Goal: Find specific page/section

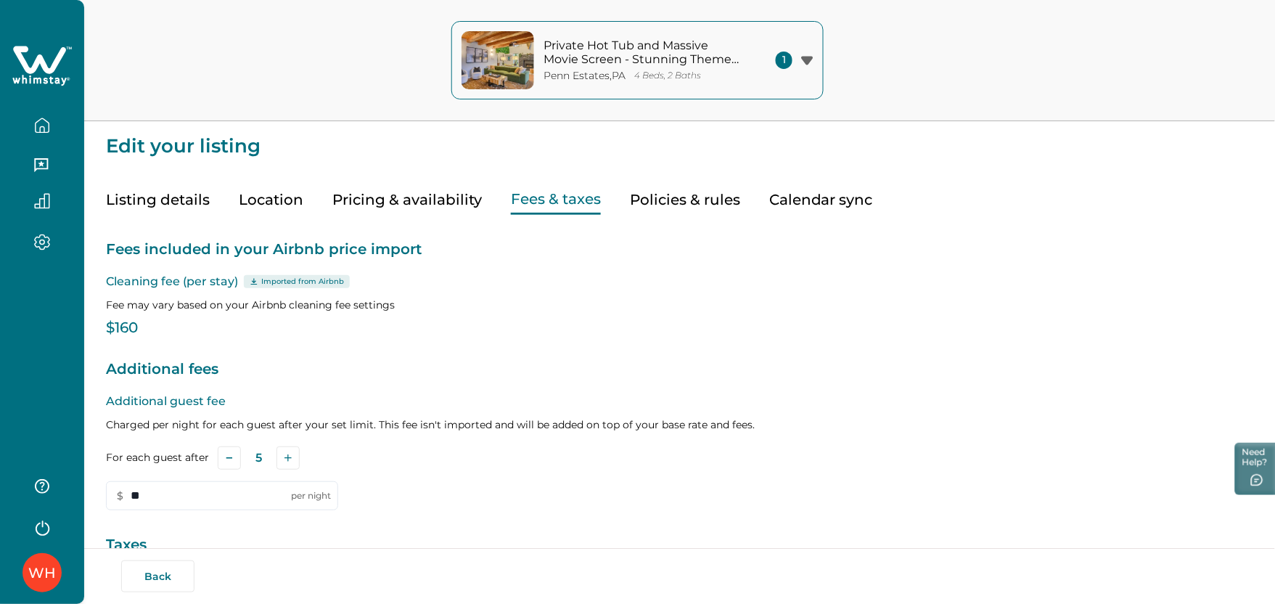
click at [268, 77] on div "Private Hot Tub and Massive Movie Screen - Stunning Themed Oasis [GEOGRAPHIC_DA…" at bounding box center [637, 60] width 1275 height 121
click at [40, 120] on icon "button" at bounding box center [42, 126] width 16 height 16
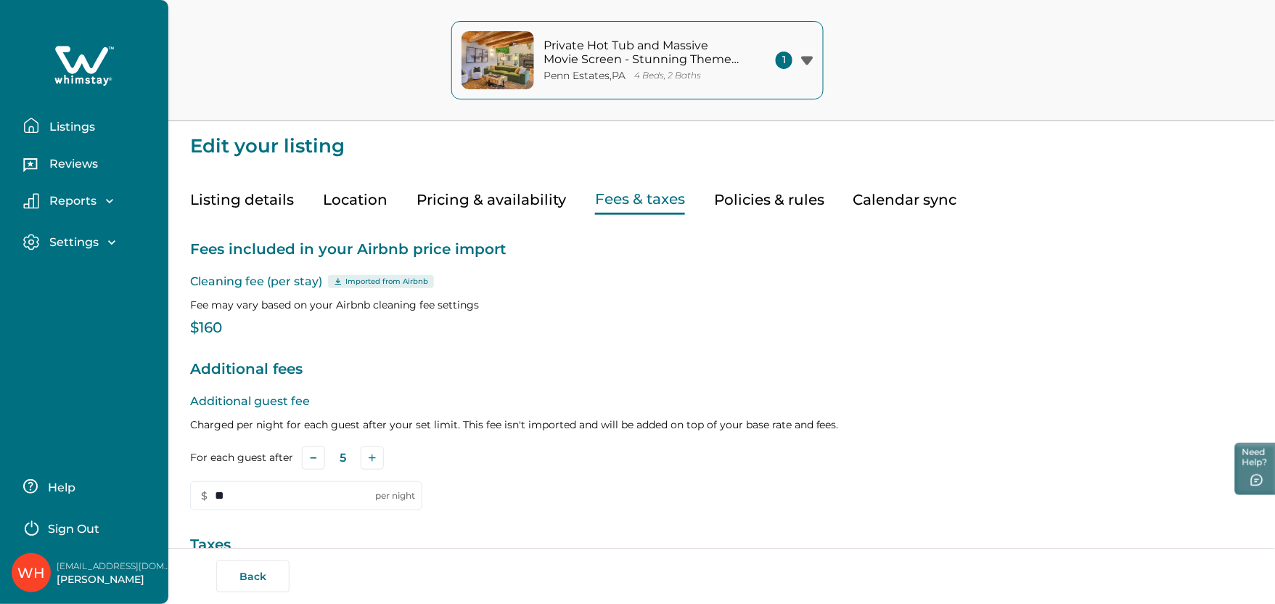
click at [63, 126] on p "Listings" at bounding box center [70, 127] width 50 height 15
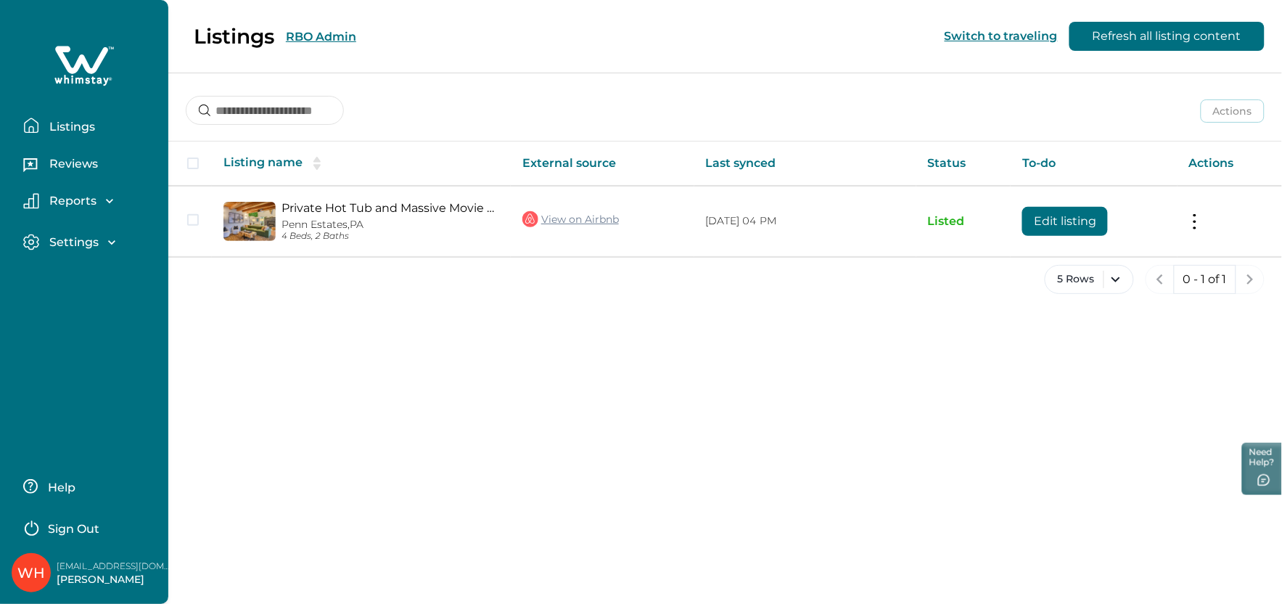
click at [312, 38] on div "Listings RBO Admin Switch to traveling Refresh all listing content" at bounding box center [641, 36] width 1282 height 73
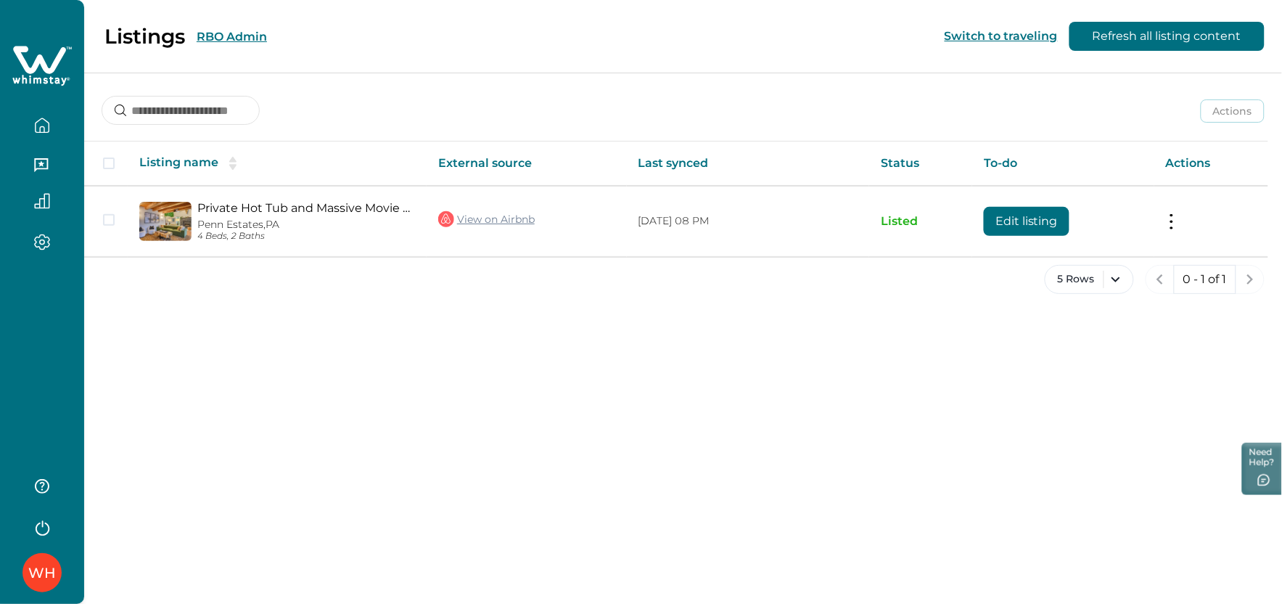
click at [234, 35] on button "RBO Admin" at bounding box center [232, 37] width 70 height 14
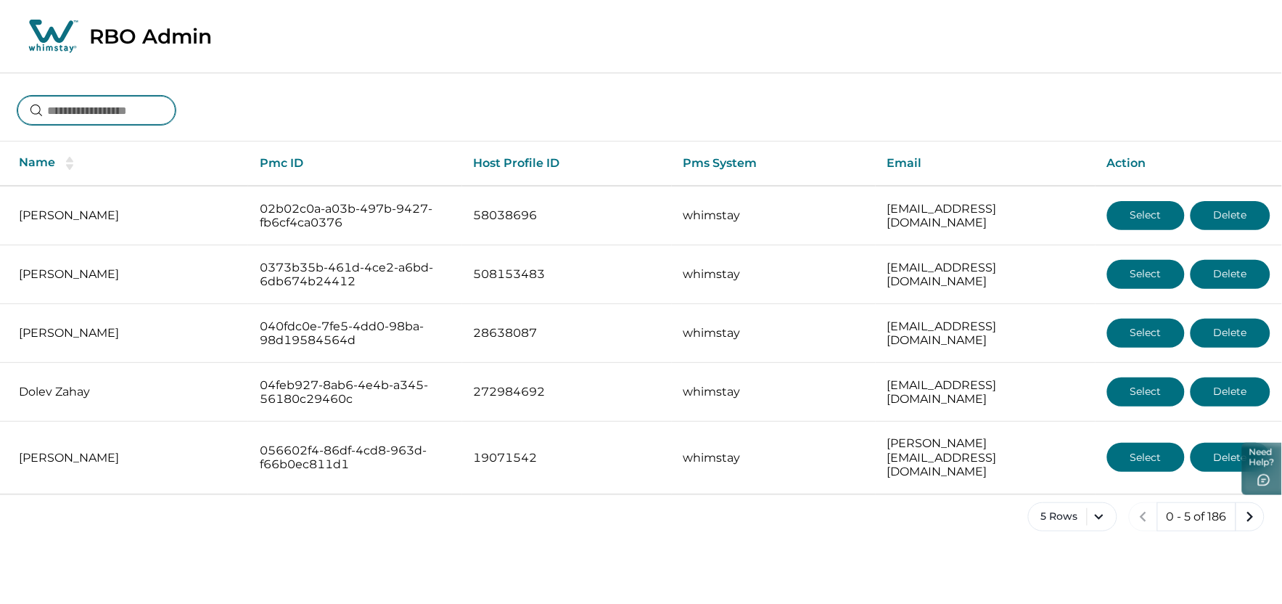
click at [107, 117] on input at bounding box center [96, 110] width 158 height 29
type input "**********"
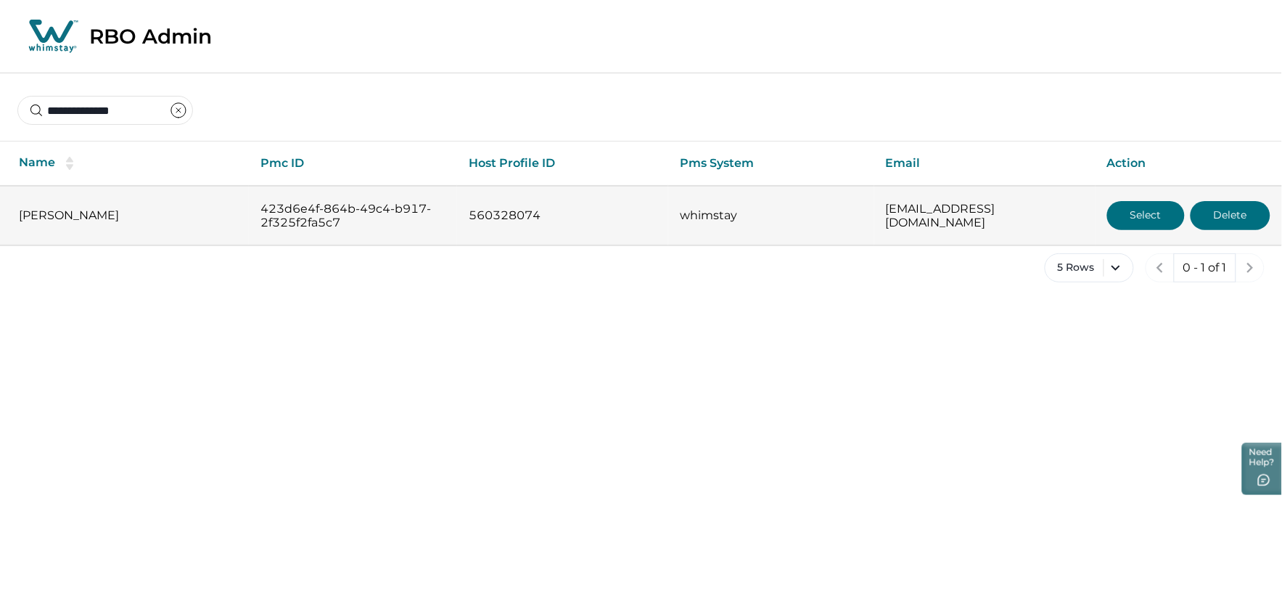
click at [1125, 213] on button "Select" at bounding box center [1146, 215] width 78 height 29
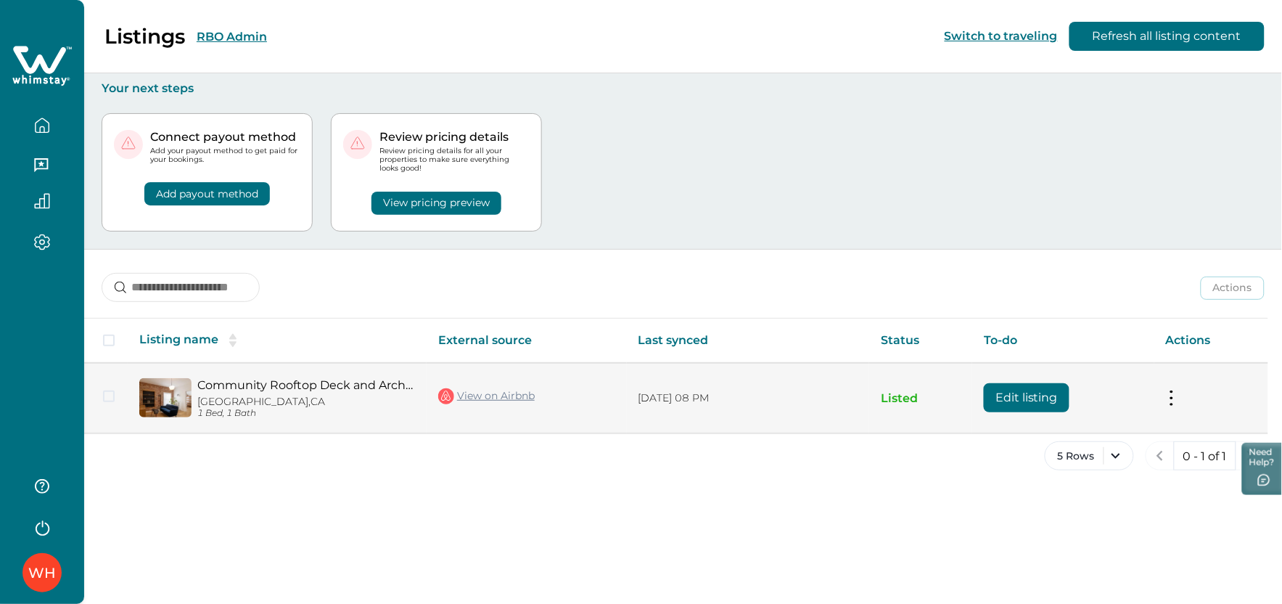
click at [285, 386] on link "Community Rooftop Deck and Architectural Details - Stunning Chic Retreat" at bounding box center [306, 385] width 218 height 14
click at [477, 392] on link "View on Airbnb" at bounding box center [486, 396] width 96 height 19
